Goal: Navigation & Orientation: Find specific page/section

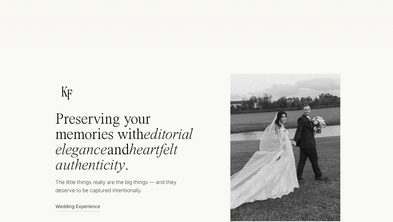
scroll to position [228, 0]
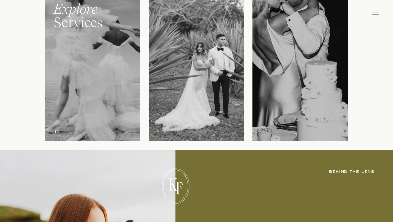
scroll to position [702, 0]
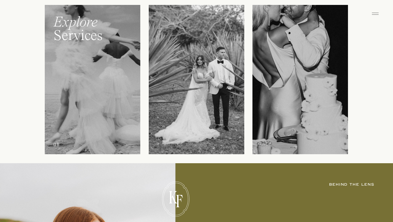
click at [123, 78] on div at bounding box center [92, 79] width 95 height 149
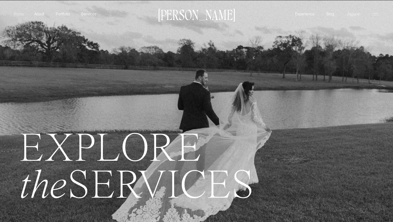
click at [18, 11] on p "Home" at bounding box center [19, 14] width 13 height 6
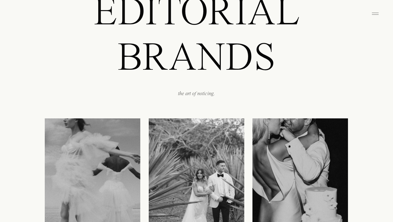
scroll to position [597, 0]
